Goal: Information Seeking & Learning: Learn about a topic

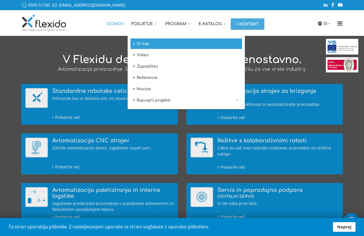
click at [148, 47] on link "O nas" at bounding box center [187, 43] width 112 height 11
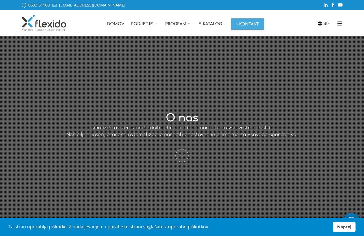
click at [322, 62] on div at bounding box center [182, 141] width 373 height 210
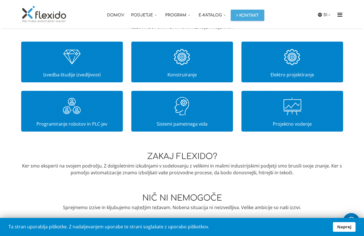
scroll to position [253, 0]
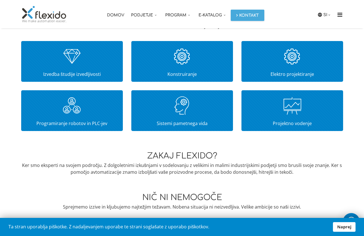
click at [184, 72] on p "Konstruiranje" at bounding box center [182, 74] width 99 height 7
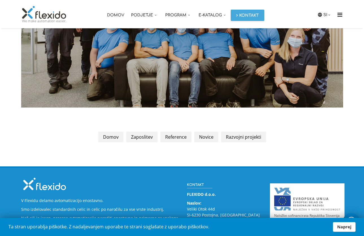
scroll to position [717, 0]
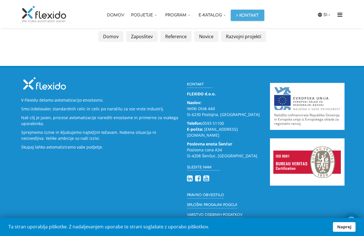
click at [52, 110] on p "Smo izdelovalec standardnih celic in celic po naročilu za vse vrste industrij." at bounding box center [100, 109] width 158 height 6
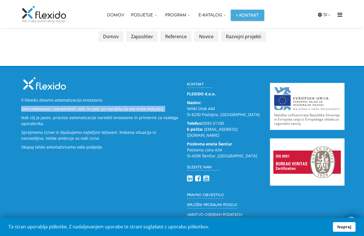
click at [52, 110] on p "Smo izdelovalec standardnih celic in celic po naročilu za vse vrste industrij." at bounding box center [100, 109] width 158 height 6
click at [99, 110] on p "Smo izdelovalec standardnih celic in celic po naročilu za vse vrste industrij." at bounding box center [100, 109] width 158 height 6
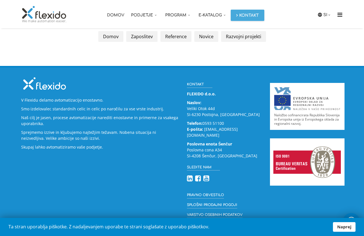
click at [128, 132] on p "Sprejmemo izzive in kljubujemo najtežjim težavam. Nobena situacija ni neizvedlj…" at bounding box center [100, 135] width 158 height 12
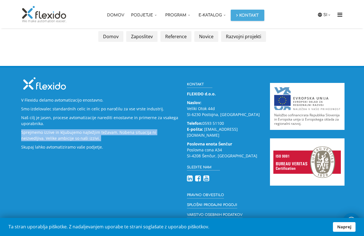
click at [128, 132] on p "Sprejmemo izzive in kljubujemo najtežjim težavam. Nobena situacija ni neizvedlj…" at bounding box center [100, 135] width 158 height 12
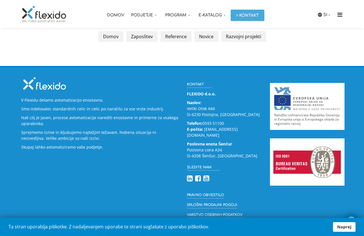
click at [100, 151] on div "V Flexidu delamo avtomatizacijo enostavno. Smo izdelovalec standardnih celic in…" at bounding box center [100, 114] width 166 height 77
